Goal: Task Accomplishment & Management: Use online tool/utility

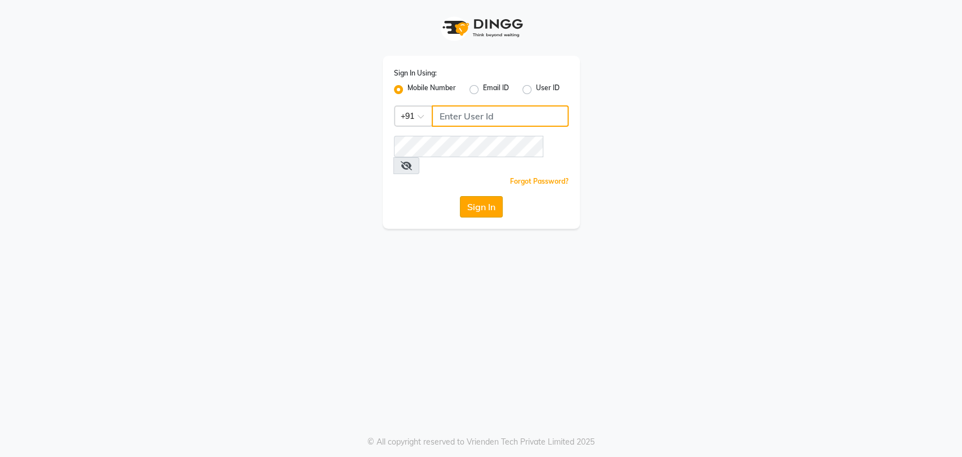
type input "5533992244"
click at [487, 196] on button "Sign In" at bounding box center [481, 206] width 43 height 21
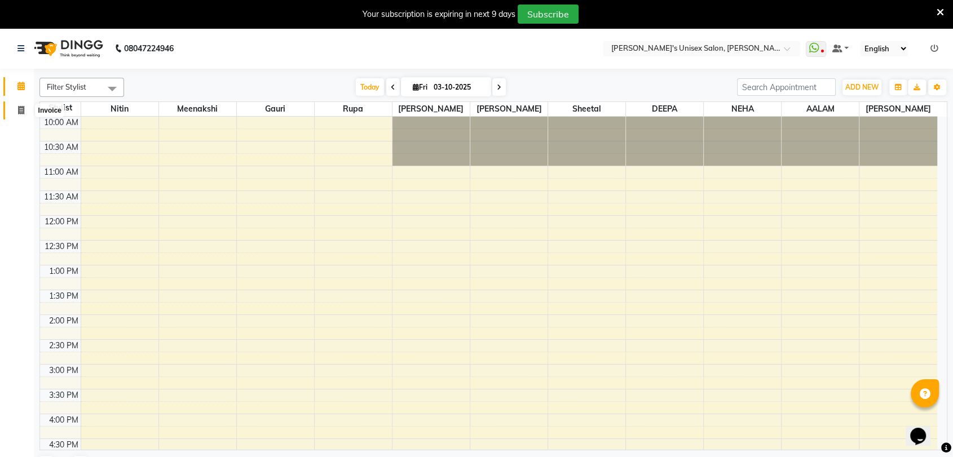
click at [23, 111] on icon at bounding box center [21, 110] width 6 height 8
select select "service"
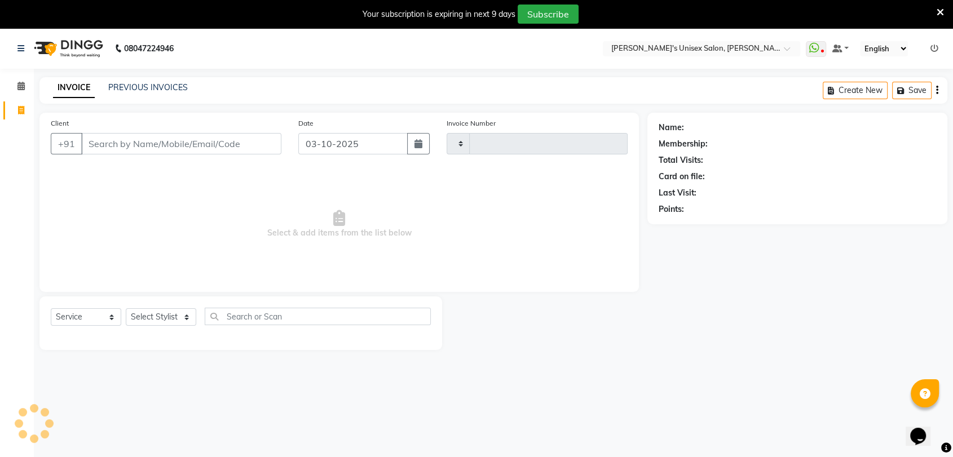
type input "2697"
select select "62"
click at [940, 11] on icon at bounding box center [939, 12] width 7 height 10
